Goal: Task Accomplishment & Management: Use online tool/utility

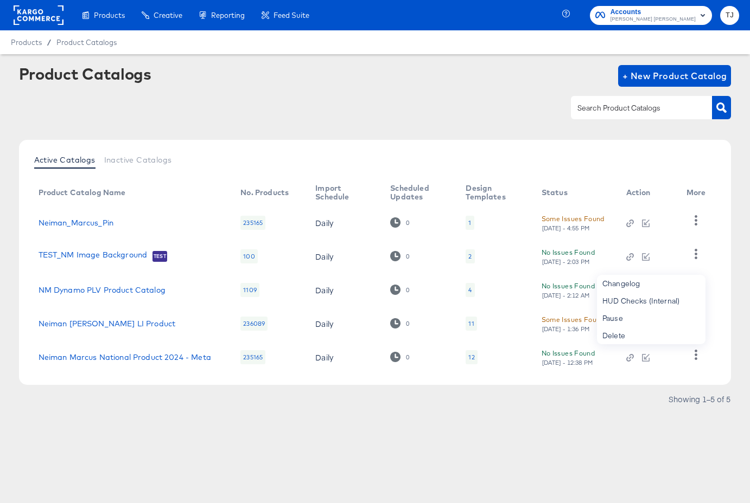
click at [44, 13] on rect at bounding box center [39, 15] width 50 height 20
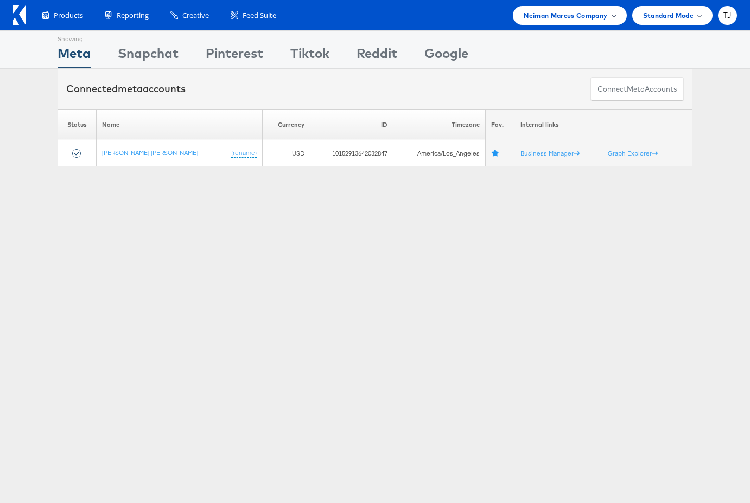
click at [604, 14] on span "Neiman Marcus Company" at bounding box center [566, 15] width 84 height 11
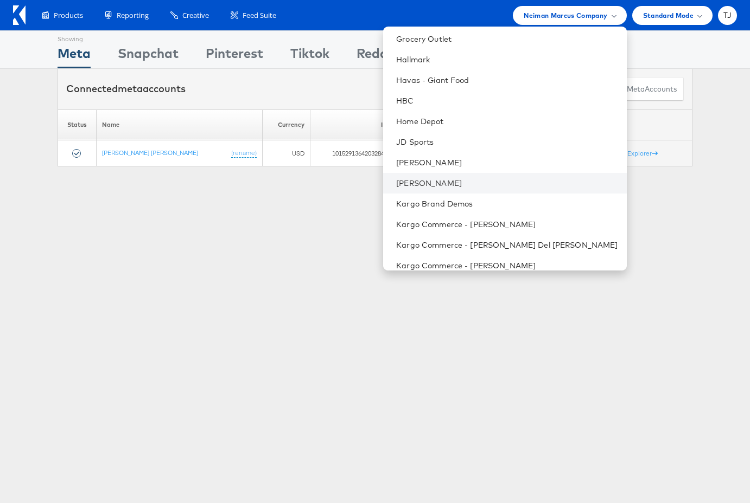
scroll to position [635, 0]
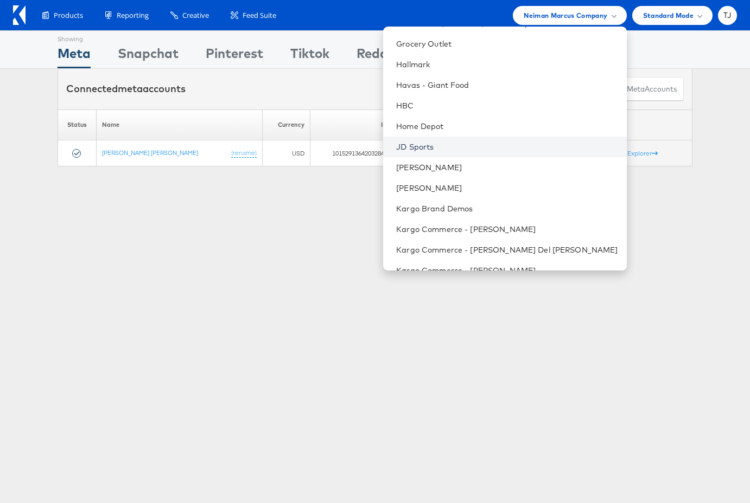
click at [503, 142] on link "JD Sports" at bounding box center [506, 147] width 221 height 11
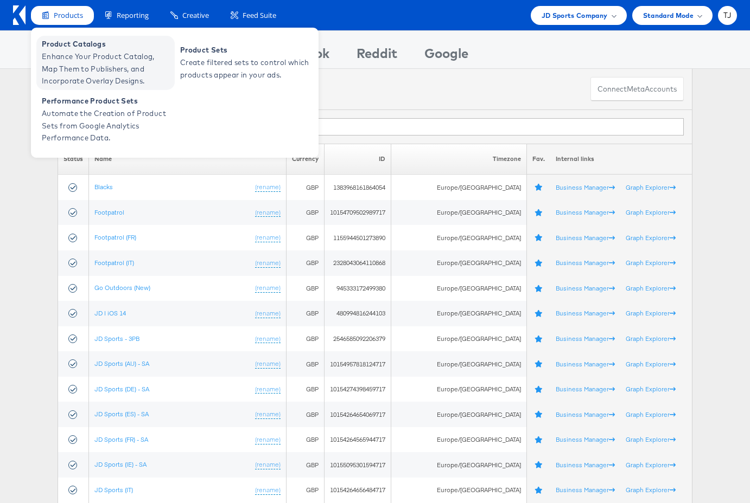
click at [81, 69] on span "Enhance Your Product Catalog, Map Them to Publishers, and Incorporate Overlay D…" at bounding box center [107, 68] width 130 height 37
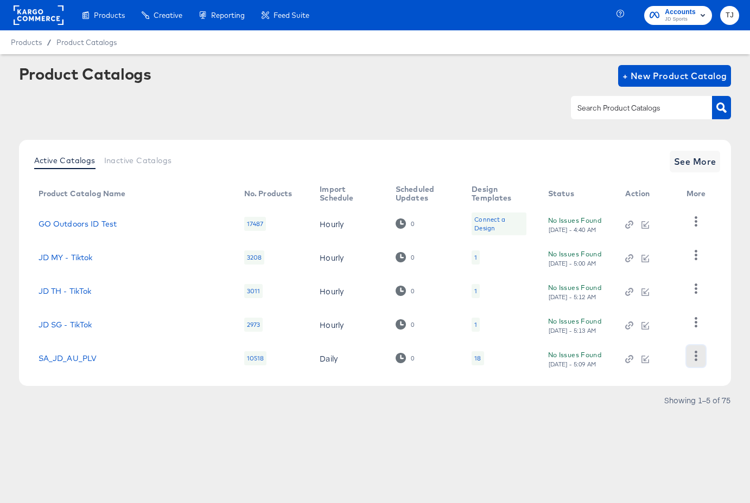
click at [696, 363] on button "button" at bounding box center [695, 357] width 19 height 22
click at [677, 303] on div "HUD Checks (Internal)" at bounding box center [651, 302] width 109 height 17
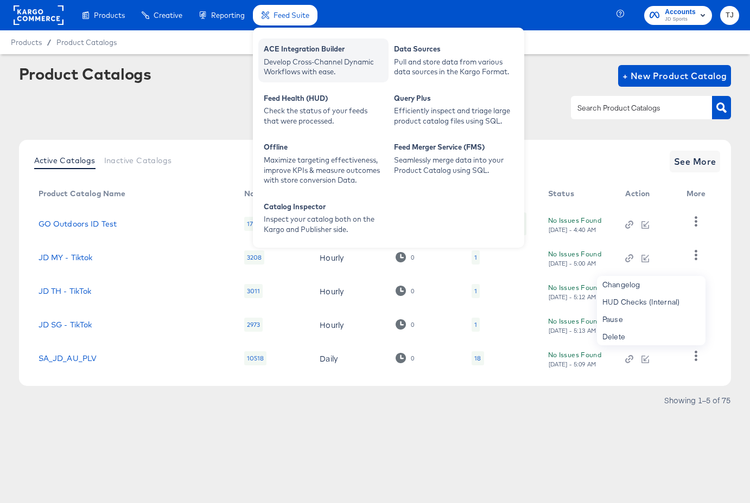
click at [287, 57] on div "Develop Cross-Channel Dynamic Workflows with ease." at bounding box center [323, 67] width 119 height 20
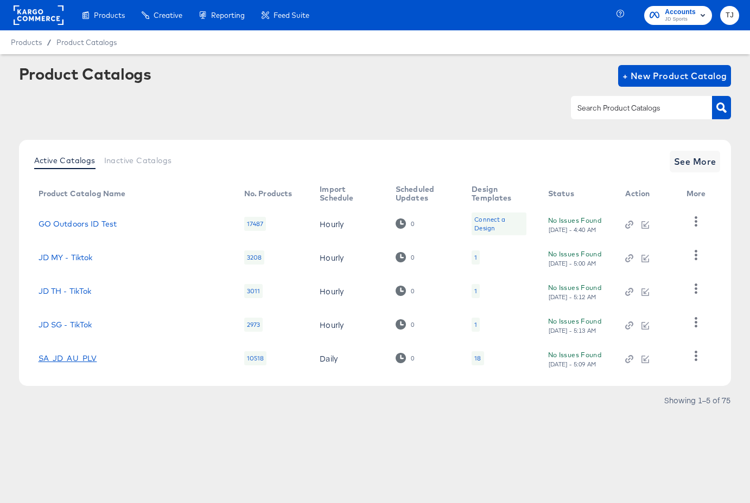
click at [87, 360] on link "SA_JD_AU_PLV" at bounding box center [68, 358] width 59 height 9
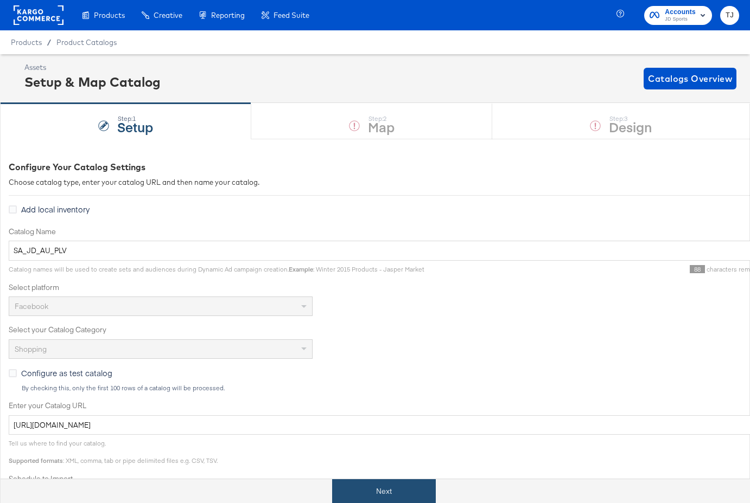
click at [373, 487] on button "Next" at bounding box center [384, 492] width 104 height 24
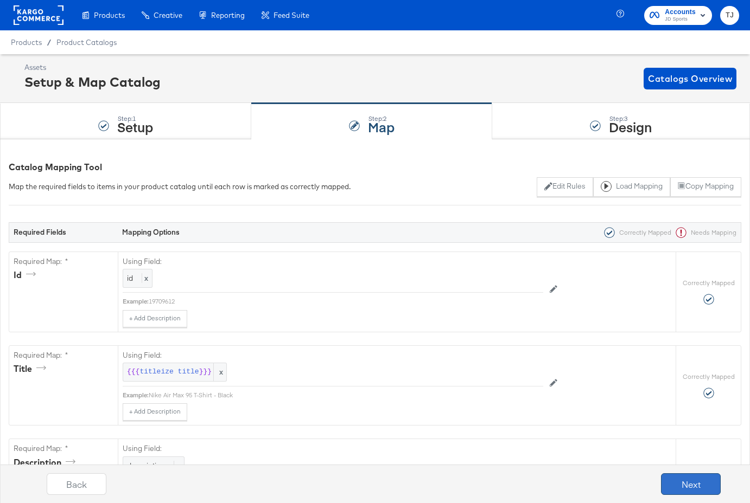
click at [708, 483] on button "Next" at bounding box center [691, 485] width 60 height 22
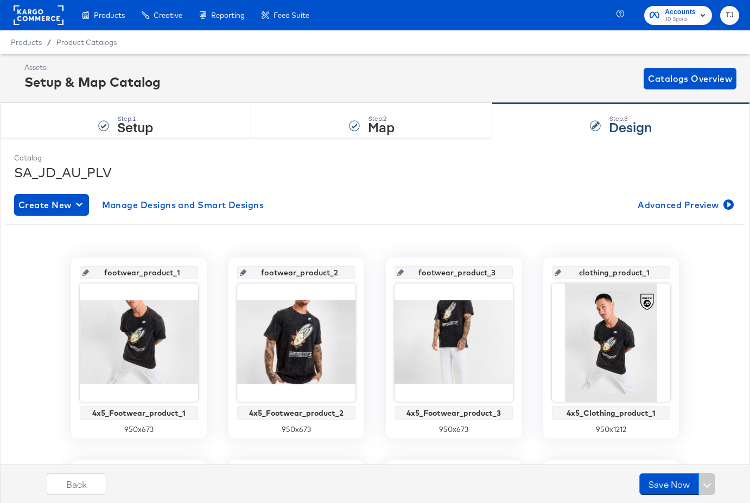
drag, startPoint x: 109, startPoint y: 46, endPoint x: 120, endPoint y: 42, distance: 12.4
click at [0, 0] on div "Product Catalogs" at bounding box center [0, 0] width 0 height 0
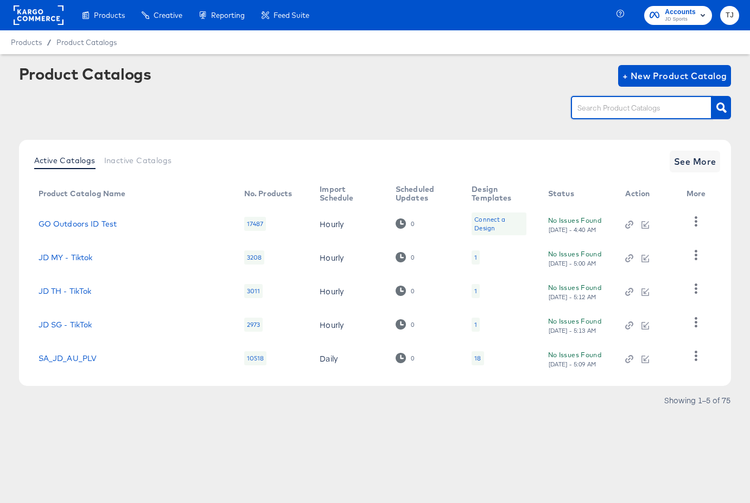
click at [630, 111] on input "text" at bounding box center [633, 108] width 116 height 12
type input "AU"
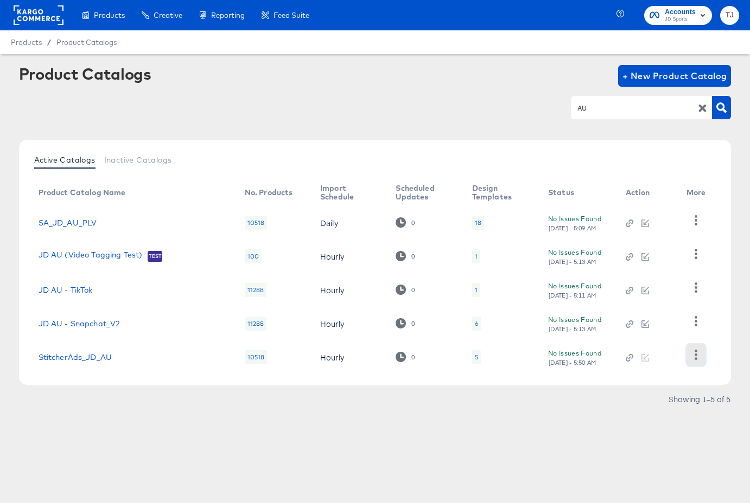
click at [697, 359] on icon "button" at bounding box center [696, 355] width 10 height 10
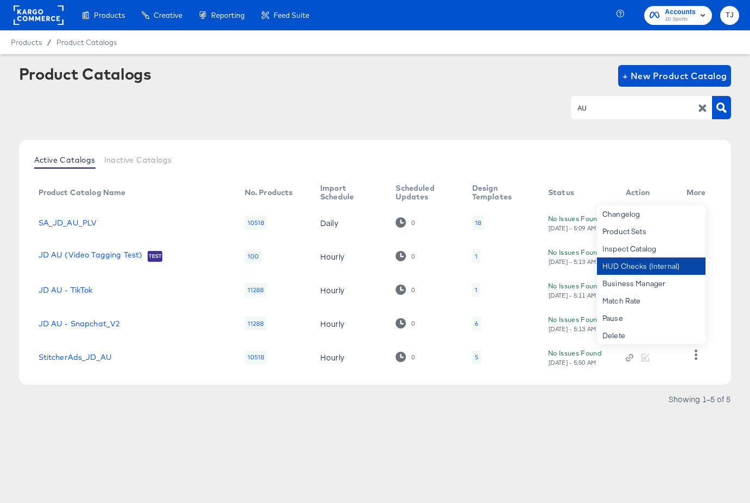
click at [656, 272] on div "HUD Checks (Internal)" at bounding box center [651, 266] width 109 height 17
click at [84, 361] on link "StitcherAds_JD_AU" at bounding box center [76, 357] width 74 height 9
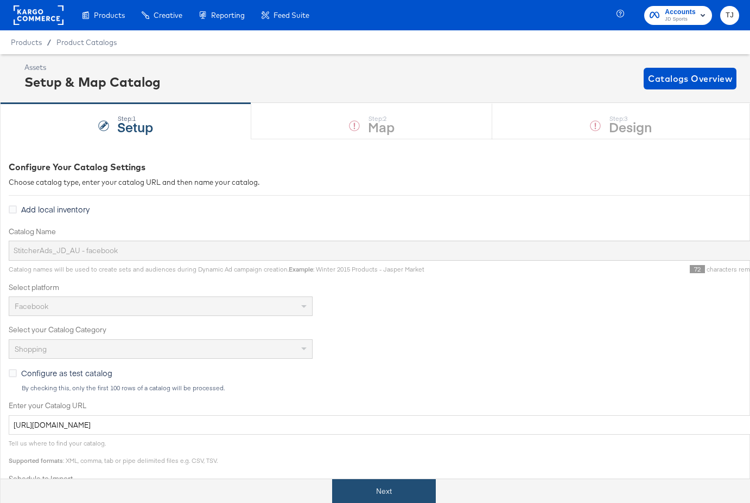
click at [361, 493] on button "Next" at bounding box center [384, 492] width 104 height 24
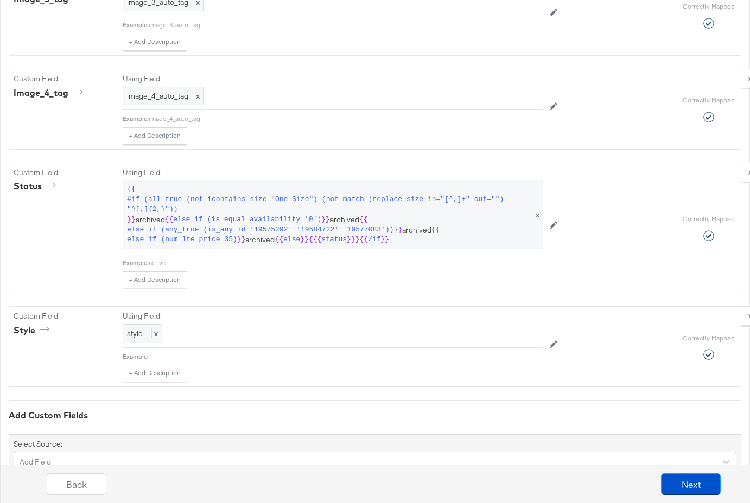
scroll to position [3231, 0]
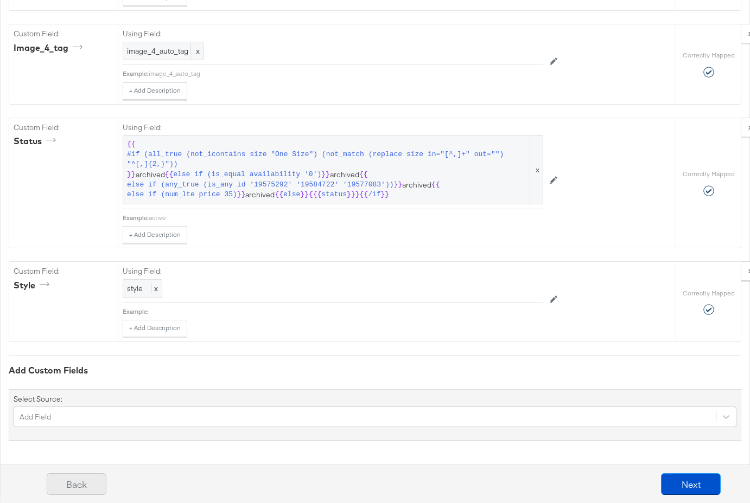
click at [86, 485] on button "Back" at bounding box center [77, 485] width 60 height 22
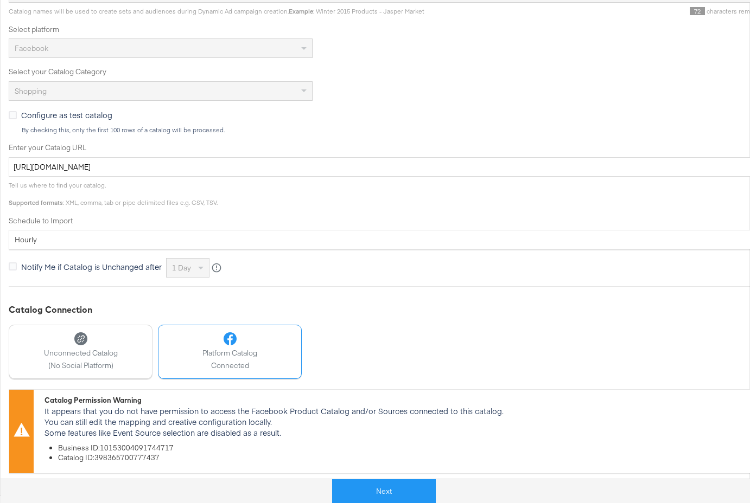
scroll to position [0, 0]
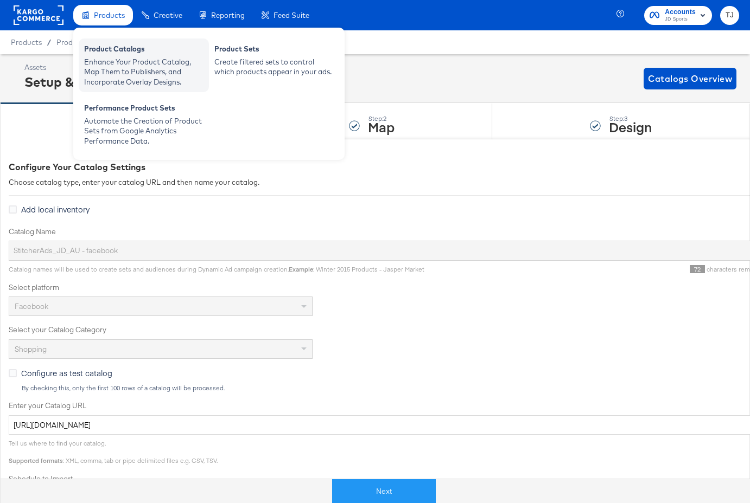
click at [103, 56] on div "Product Catalogs" at bounding box center [143, 50] width 119 height 13
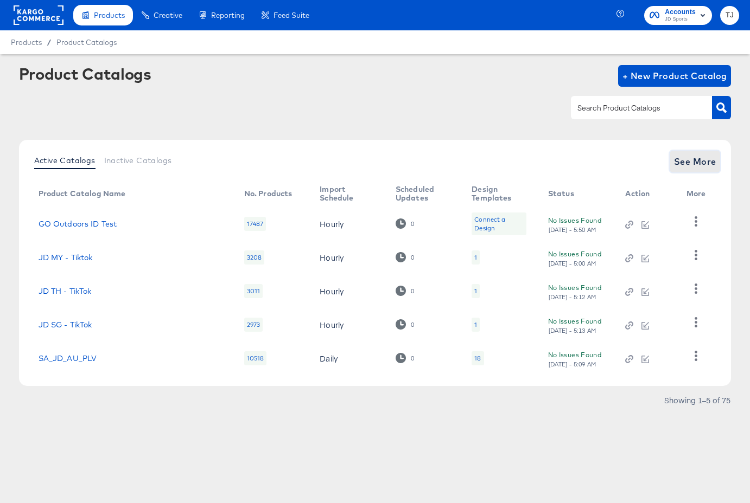
click at [692, 161] on span "See More" at bounding box center [695, 161] width 42 height 15
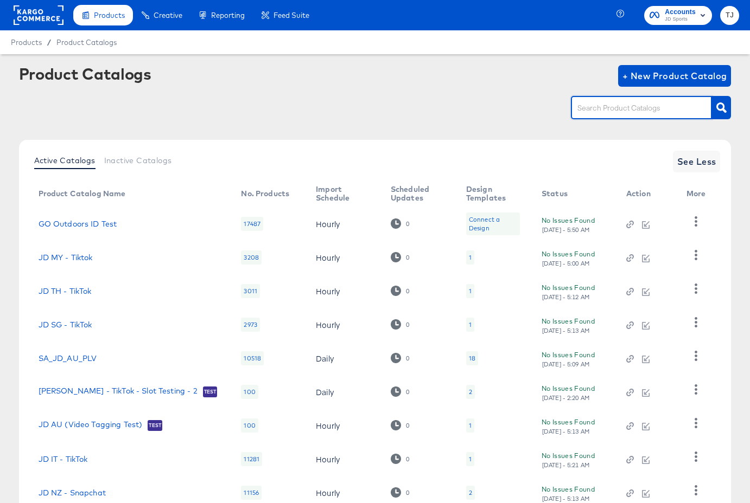
click at [622, 108] on input "text" at bounding box center [633, 108] width 116 height 12
type input "AU"
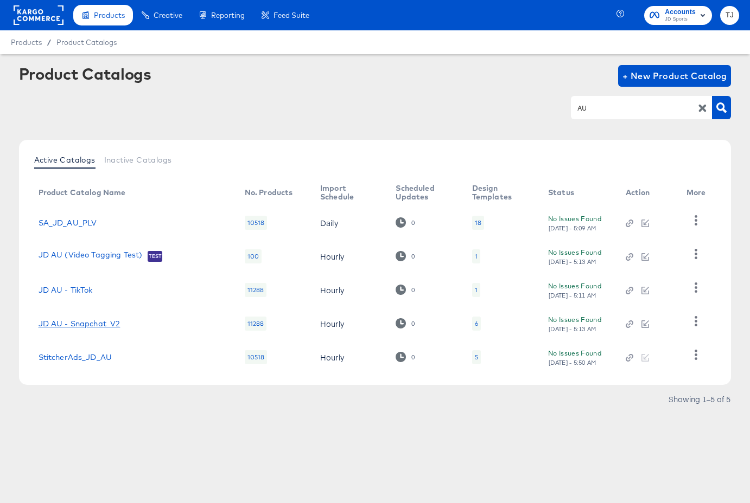
click at [86, 324] on link "JD AU - Snapchat_V2" at bounding box center [80, 324] width 82 height 9
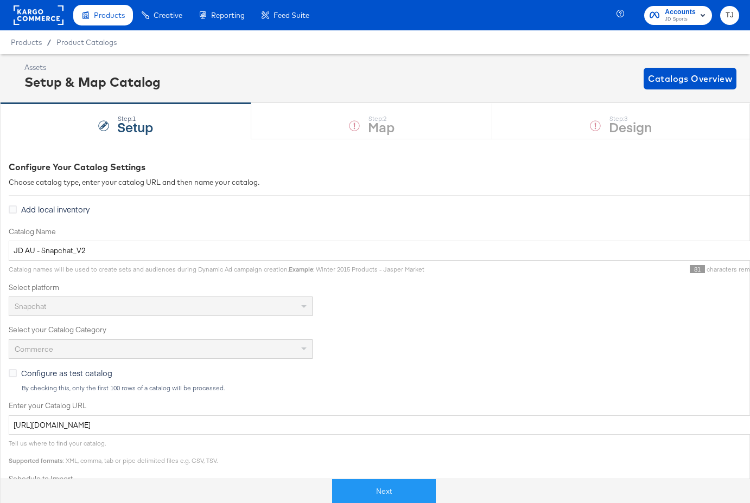
scroll to position [225, 0]
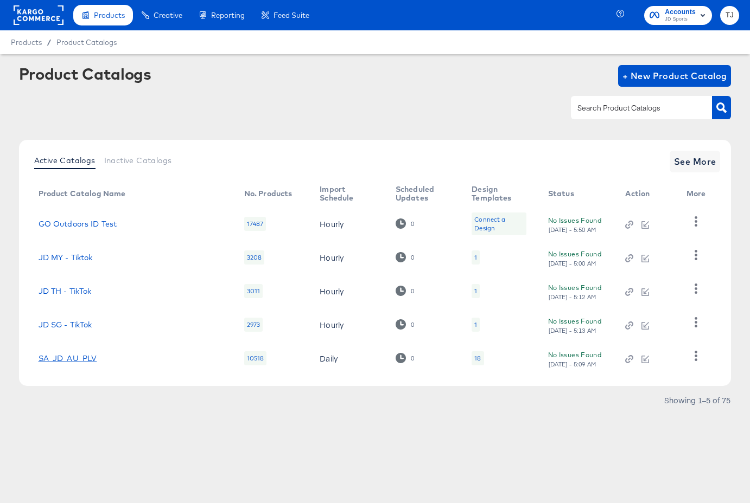
click at [47, 362] on link "SA_JD_AU_PLV" at bounding box center [68, 358] width 59 height 9
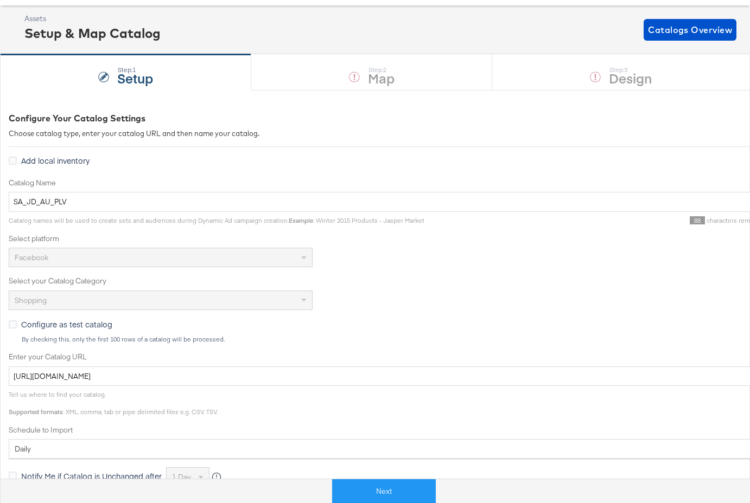
scroll to position [225, 0]
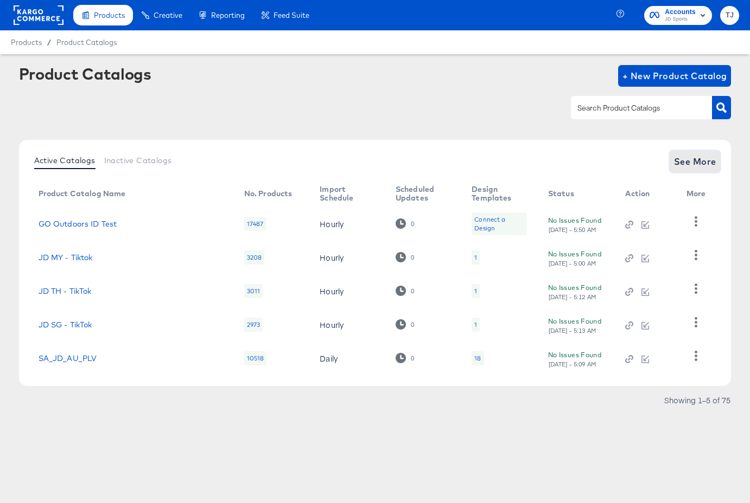
click at [692, 157] on span "See More" at bounding box center [695, 161] width 42 height 15
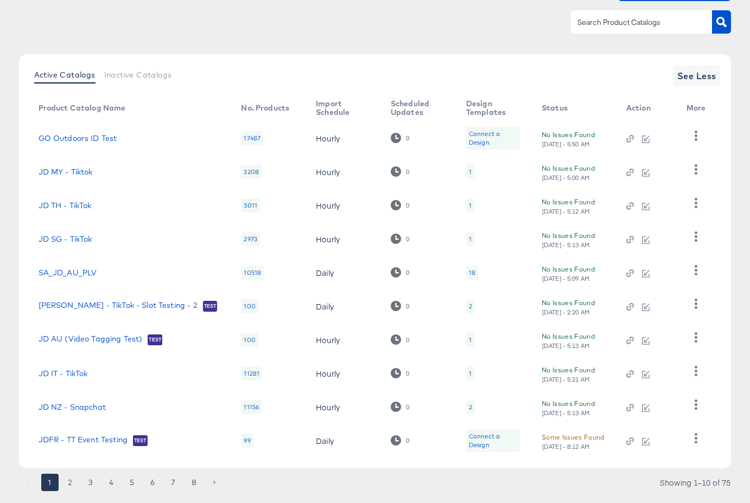
scroll to position [112, 0]
